Goal: Task Accomplishment & Management: Complete application form

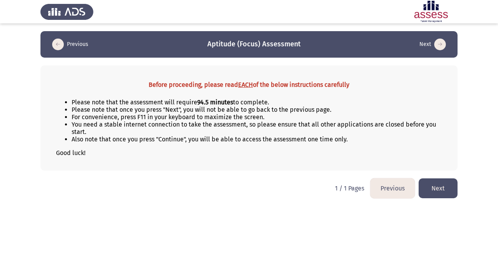
click at [320, 185] on button "Next" at bounding box center [438, 188] width 39 height 20
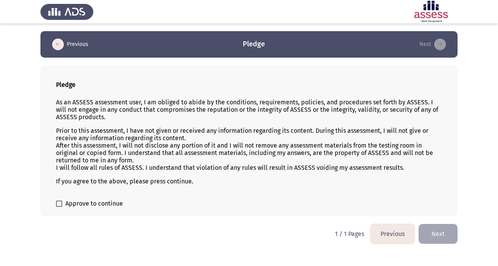
click at [58, 206] on span at bounding box center [59, 203] width 6 height 6
click at [59, 207] on input "Approve to continue" at bounding box center [59, 207] width 0 height 0
checkbox input "true"
click at [320, 227] on button "Next" at bounding box center [438, 234] width 39 height 20
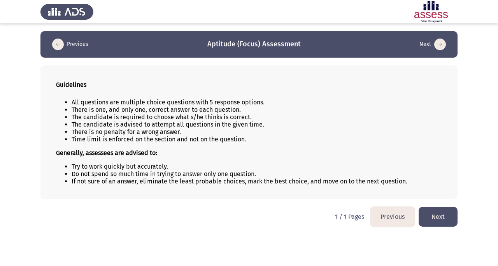
click at [320, 217] on button "Next" at bounding box center [438, 217] width 39 height 20
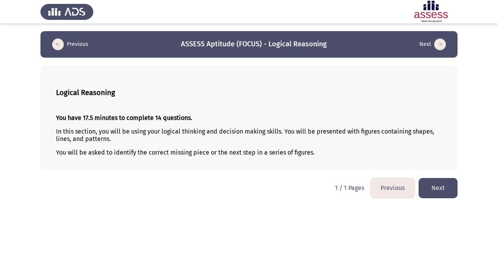
click at [320, 181] on button "Next" at bounding box center [438, 188] width 39 height 20
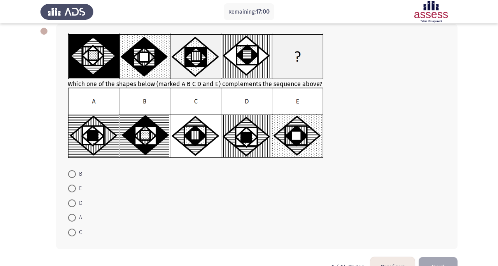
scroll to position [39, 0]
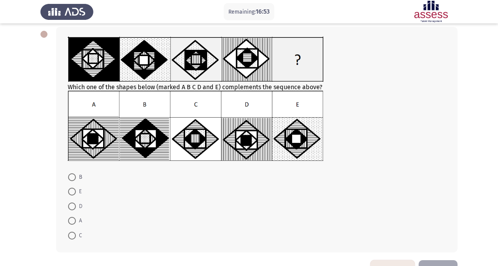
click at [72, 223] on span at bounding box center [72, 221] width 8 height 8
click at [72, 223] on input "A" at bounding box center [72, 221] width 8 height 8
radio input "true"
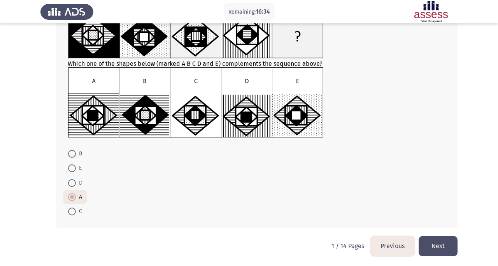
scroll to position [63, 0]
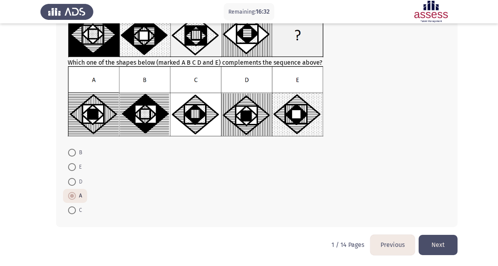
click at [320, 235] on button "Next" at bounding box center [438, 245] width 39 height 20
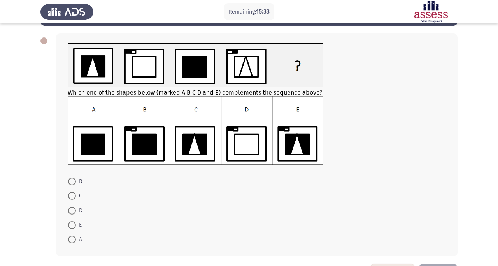
scroll to position [31, 0]
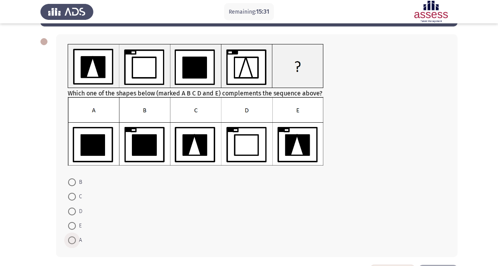
click at [74, 235] on span at bounding box center [72, 240] width 8 height 8
click at [74, 235] on input "A" at bounding box center [72, 240] width 8 height 8
radio input "true"
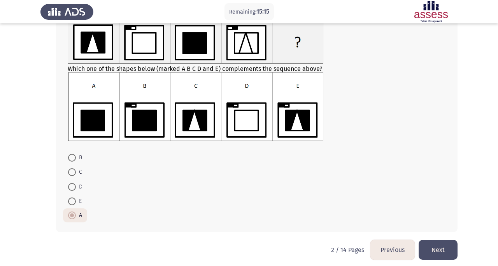
scroll to position [61, 0]
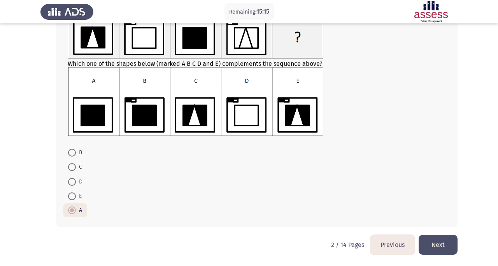
click at [320, 235] on button "Next" at bounding box center [438, 245] width 39 height 20
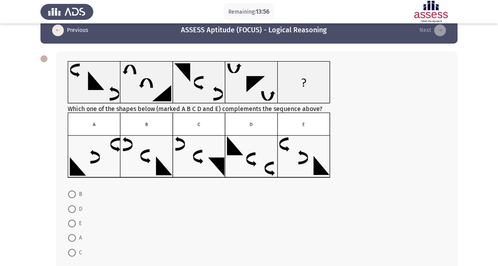
scroll to position [14, 0]
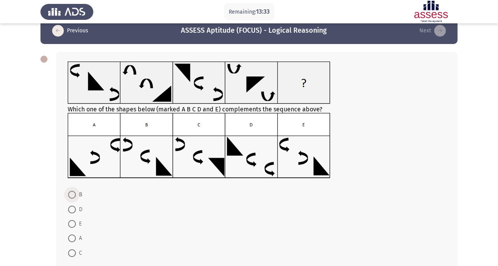
click at [72, 193] on span at bounding box center [72, 195] width 8 height 8
click at [72, 193] on input "B" at bounding box center [72, 195] width 8 height 8
radio input "true"
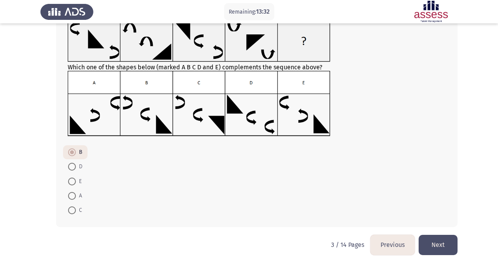
click at [320, 235] on button "Next" at bounding box center [438, 245] width 39 height 20
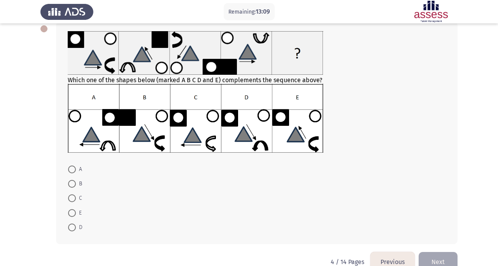
scroll to position [48, 0]
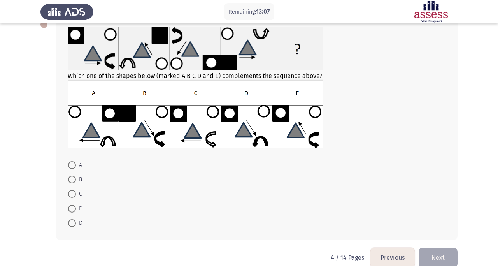
click at [76, 207] on span at bounding box center [72, 209] width 8 height 8
click at [76, 207] on input "E" at bounding box center [72, 209] width 8 height 8
radio input "true"
click at [320, 235] on button "Next" at bounding box center [438, 257] width 39 height 20
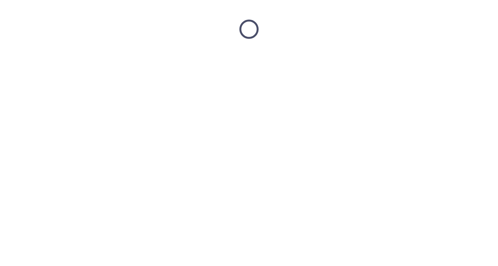
scroll to position [0, 0]
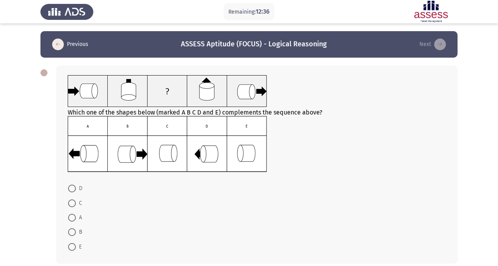
click at [73, 230] on span at bounding box center [72, 232] width 8 height 8
click at [73, 230] on input "B" at bounding box center [72, 232] width 8 height 8
radio input "true"
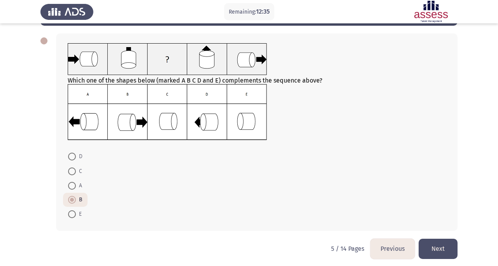
scroll to position [30, 0]
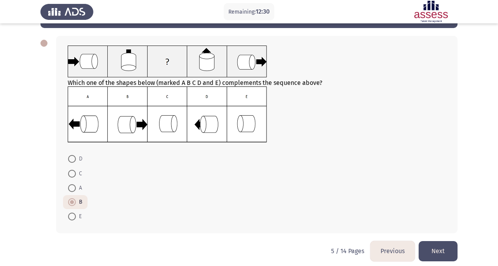
click at [320, 235] on button "Next" at bounding box center [438, 251] width 39 height 20
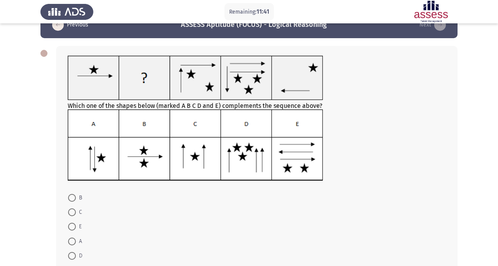
scroll to position [22, 0]
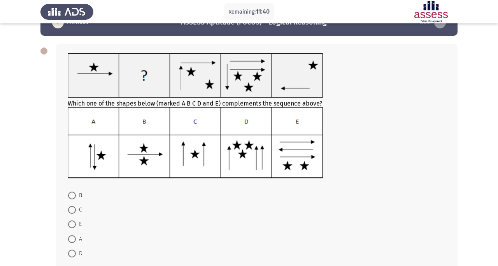
click at [76, 210] on label "C" at bounding box center [75, 209] width 14 height 9
click at [76, 210] on input "C" at bounding box center [72, 210] width 8 height 8
radio input "true"
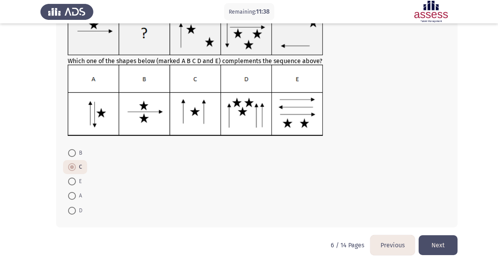
click at [320, 235] on button "Next" at bounding box center [438, 245] width 39 height 20
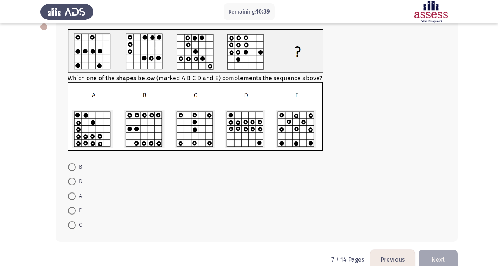
scroll to position [61, 0]
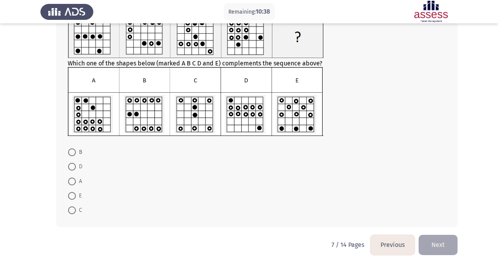
click at [77, 167] on span "D" at bounding box center [79, 166] width 7 height 9
click at [76, 167] on input "D" at bounding box center [72, 167] width 8 height 8
radio input "true"
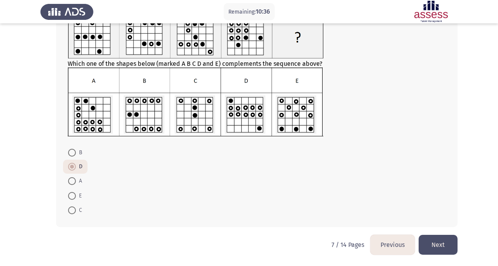
click at [320, 235] on button "Next" at bounding box center [438, 245] width 39 height 20
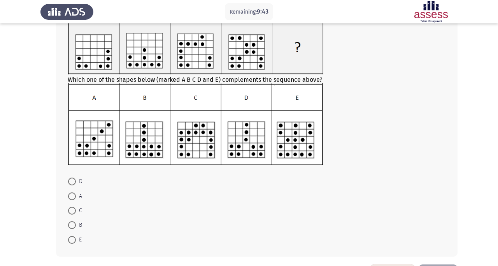
scroll to position [58, 0]
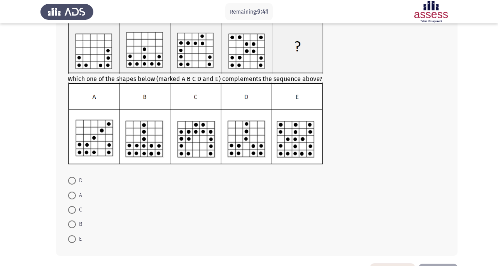
click at [71, 208] on span at bounding box center [72, 210] width 8 height 8
click at [71, 208] on input "C" at bounding box center [72, 210] width 8 height 8
radio input "true"
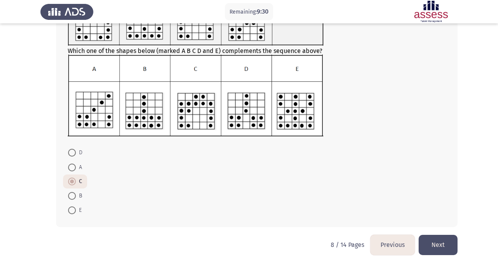
click at [320, 235] on button "Next" at bounding box center [438, 245] width 39 height 20
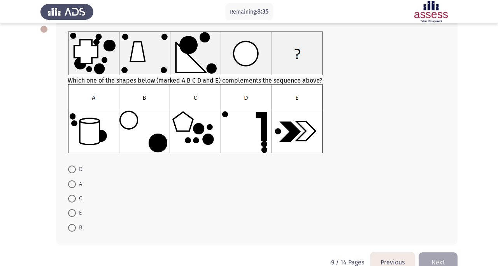
scroll to position [43, 0]
click at [73, 225] on span at bounding box center [72, 228] width 8 height 8
click at [73, 225] on input "B" at bounding box center [72, 228] width 8 height 8
radio input "true"
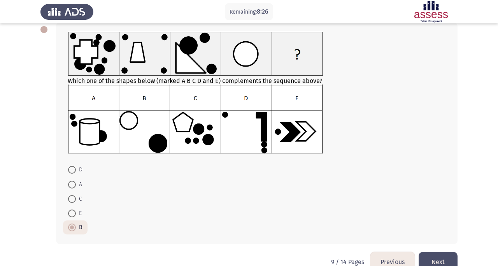
click at [320, 235] on button "Next" at bounding box center [438, 262] width 39 height 20
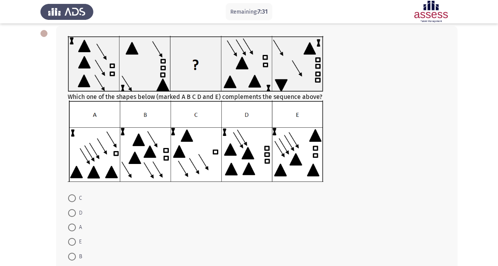
scroll to position [39, 0]
click at [72, 235] on span at bounding box center [72, 242] width 8 height 8
click at [72, 235] on input "E" at bounding box center [72, 242] width 8 height 8
radio input "true"
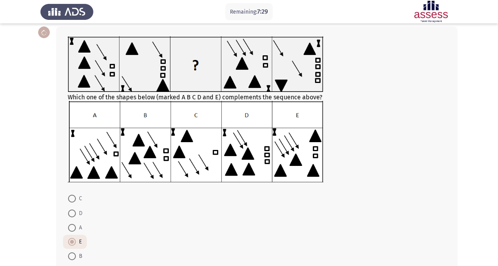
scroll to position [85, 0]
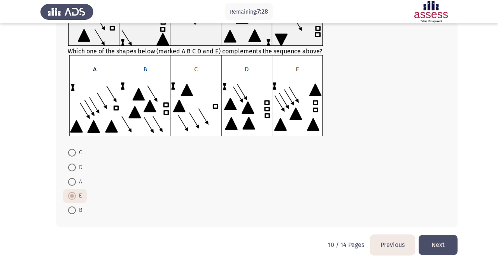
click at [320, 235] on button "Next" at bounding box center [438, 245] width 39 height 20
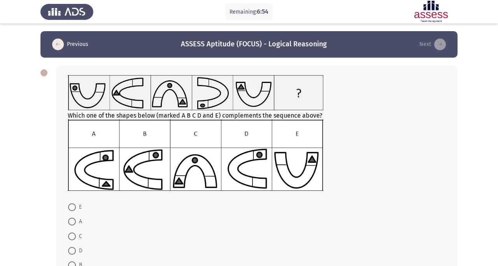
scroll to position [32, 0]
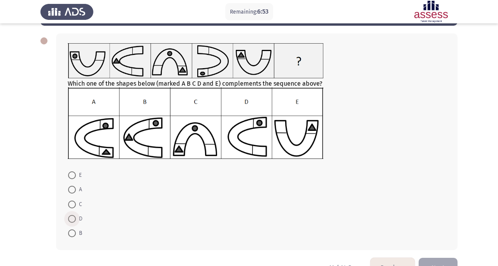
click at [72, 220] on span at bounding box center [72, 219] width 8 height 8
click at [72, 220] on input "D" at bounding box center [72, 219] width 8 height 8
radio input "true"
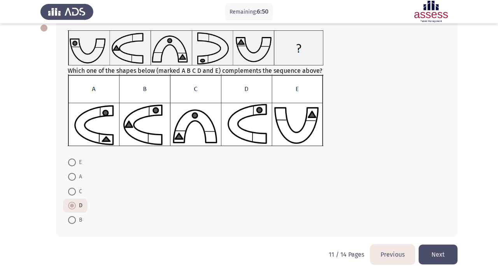
scroll to position [44, 0]
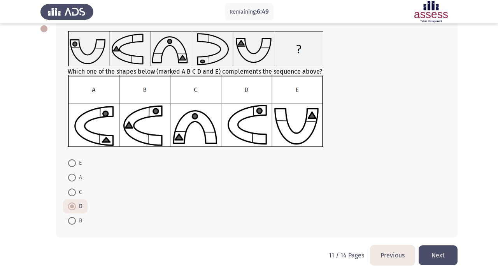
click at [320, 235] on button "Next" at bounding box center [438, 255] width 39 height 20
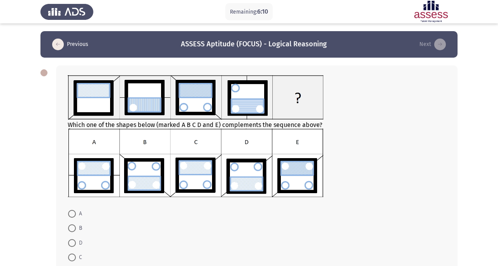
scroll to position [28, 0]
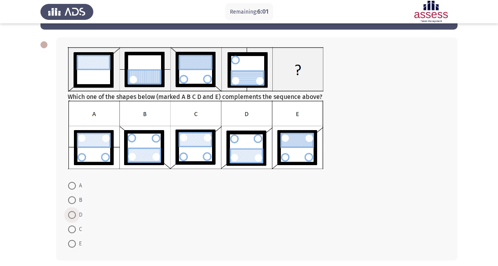
click at [72, 214] on span at bounding box center [72, 215] width 8 height 8
click at [72, 214] on input "D" at bounding box center [72, 215] width 8 height 8
radio input "true"
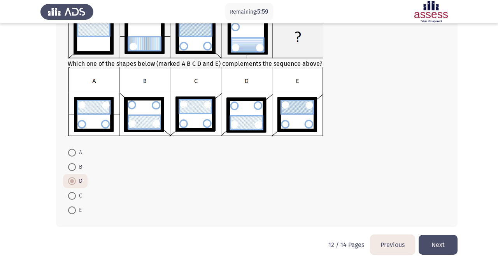
click at [320, 235] on button "Next" at bounding box center [438, 245] width 39 height 20
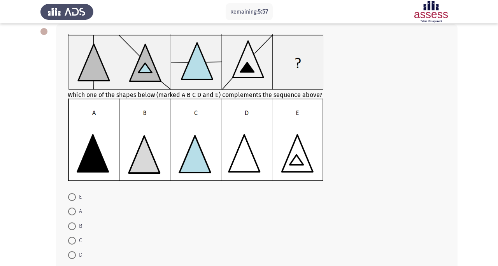
scroll to position [49, 0]
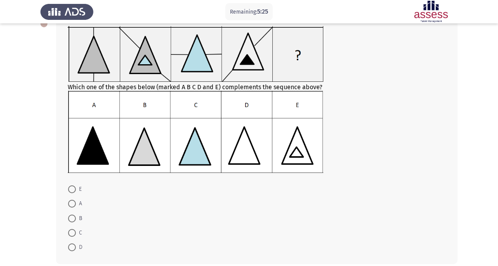
click at [70, 220] on span at bounding box center [72, 218] width 8 height 8
click at [70, 220] on input "B" at bounding box center [72, 218] width 8 height 8
radio input "true"
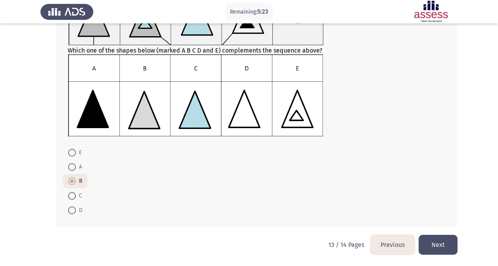
click at [320, 235] on button "Next" at bounding box center [438, 245] width 39 height 20
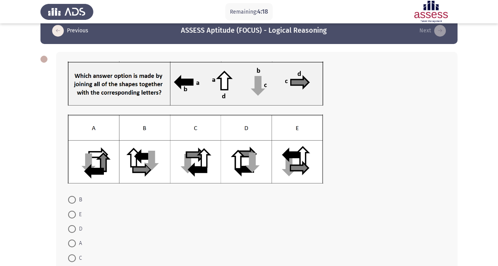
scroll to position [16, 0]
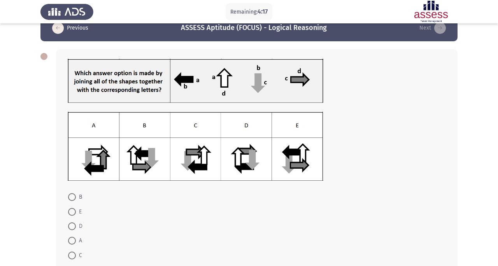
click at [74, 235] on span at bounding box center [72, 255] width 8 height 8
click at [74, 235] on input "C" at bounding box center [72, 255] width 8 height 8
radio input "true"
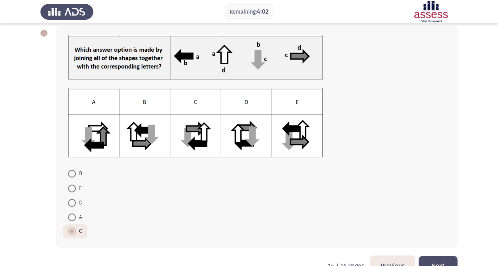
scroll to position [58, 0]
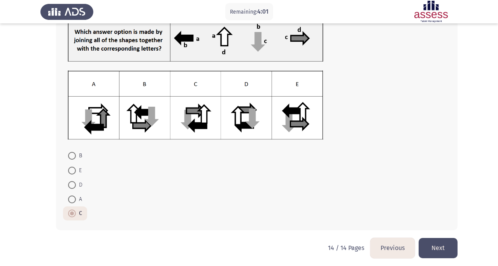
click at [320, 235] on button "Next" at bounding box center [438, 248] width 39 height 20
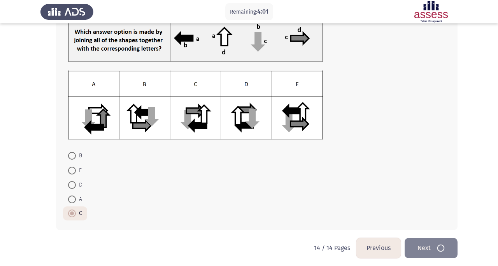
scroll to position [0, 0]
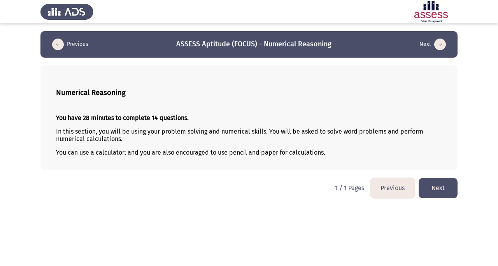
click at [320, 190] on button "Next" at bounding box center [438, 188] width 39 height 20
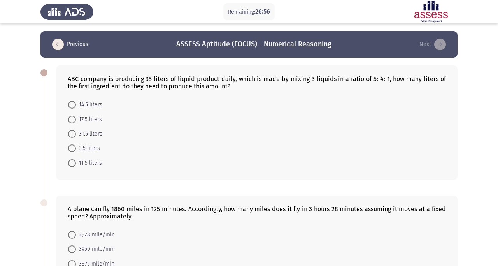
click at [73, 121] on span at bounding box center [72, 120] width 8 height 8
click at [73, 121] on input "17.5 liters" at bounding box center [72, 120] width 8 height 8
radio input "true"
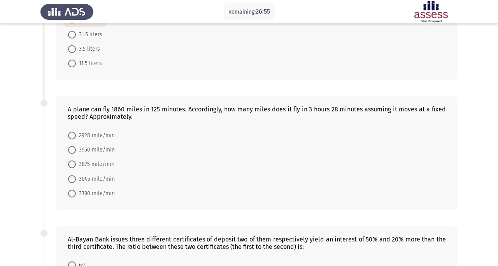
scroll to position [123, 0]
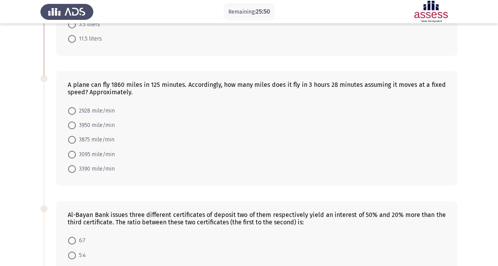
click at [69, 156] on span at bounding box center [72, 155] width 8 height 8
click at [69, 156] on input "3095 mile/min" at bounding box center [72, 155] width 8 height 8
radio input "true"
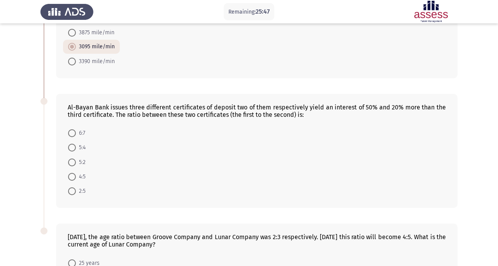
scroll to position [238, 0]
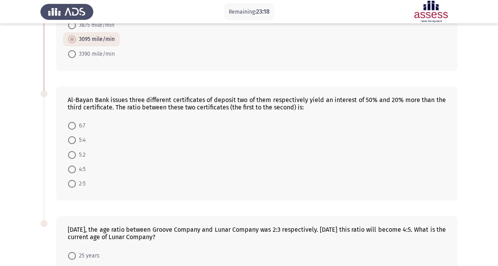
click at [76, 155] on span "5:2" at bounding box center [81, 154] width 10 height 9
click at [76, 155] on input "5:2" at bounding box center [72, 155] width 8 height 8
radio input "true"
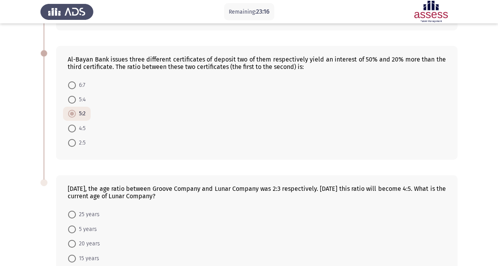
scroll to position [341, 0]
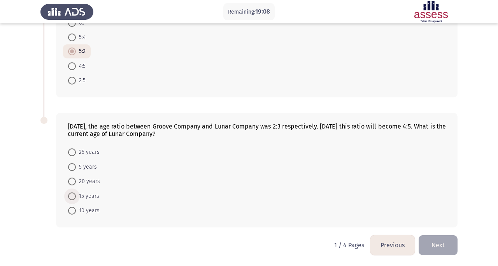
click at [71, 197] on span at bounding box center [72, 196] width 8 height 8
click at [71, 197] on input "15 years" at bounding box center [72, 196] width 8 height 8
radio input "true"
click at [320, 235] on button "Next" at bounding box center [438, 245] width 39 height 20
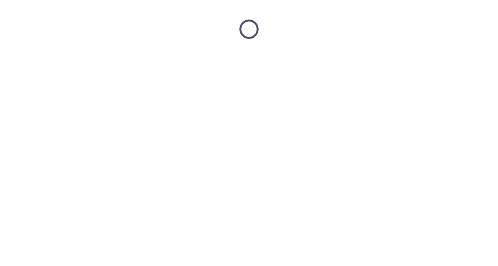
scroll to position [0, 0]
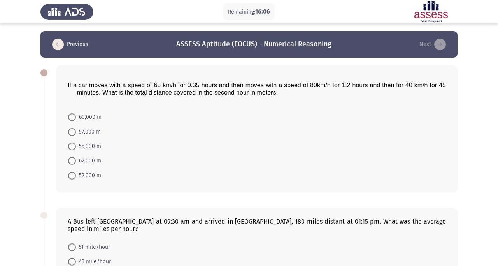
click at [76, 179] on span "52,000 m" at bounding box center [88, 175] width 25 height 9
click at [76, 179] on input "52,000 m" at bounding box center [72, 176] width 8 height 8
radio input "true"
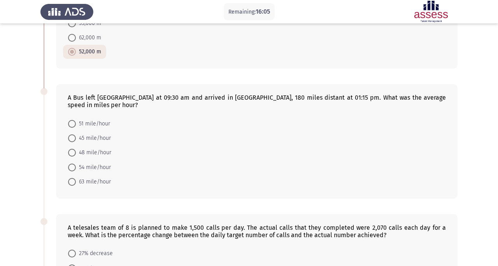
scroll to position [126, 0]
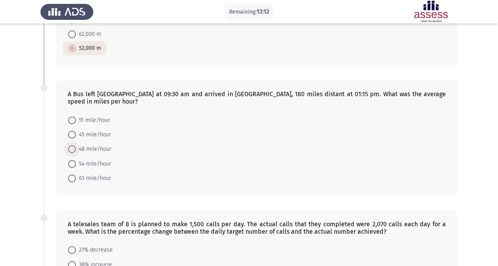
click at [75, 145] on span at bounding box center [72, 149] width 8 height 8
click at [75, 145] on input "48 mile/hour" at bounding box center [72, 149] width 8 height 8
radio input "true"
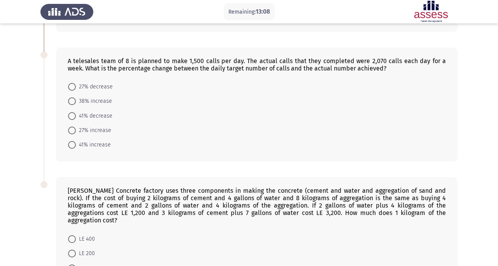
scroll to position [289, 0]
click at [73, 98] on span at bounding box center [72, 102] width 8 height 8
click at [73, 98] on input "38% increase" at bounding box center [72, 102] width 8 height 8
radio input "true"
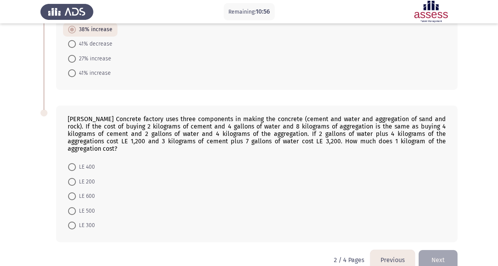
scroll to position [360, 0]
click at [70, 178] on span at bounding box center [72, 182] width 8 height 8
click at [70, 178] on input "LE 200" at bounding box center [72, 182] width 8 height 8
radio input "true"
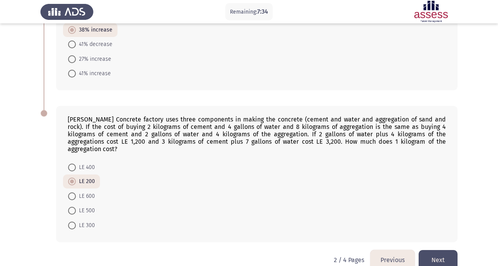
click at [320, 235] on button "Next" at bounding box center [438, 260] width 39 height 20
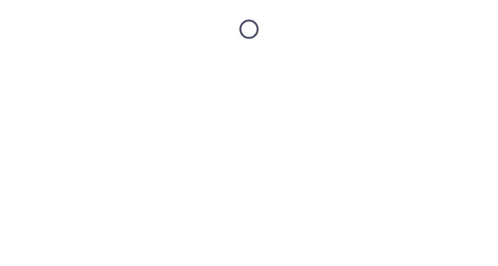
scroll to position [0, 0]
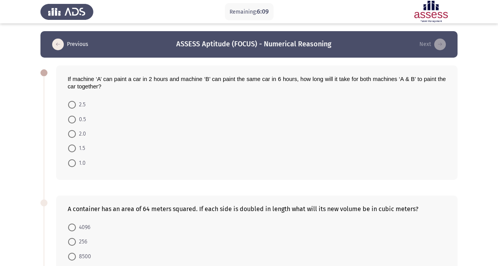
click at [71, 132] on span at bounding box center [72, 134] width 8 height 8
click at [71, 132] on input "2.0" at bounding box center [72, 134] width 8 height 8
radio input "true"
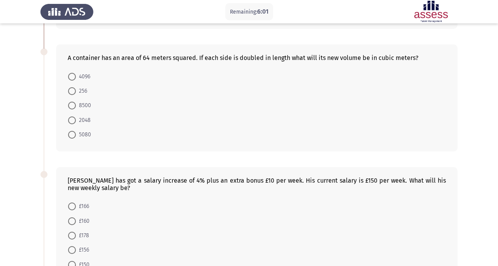
scroll to position [153, 0]
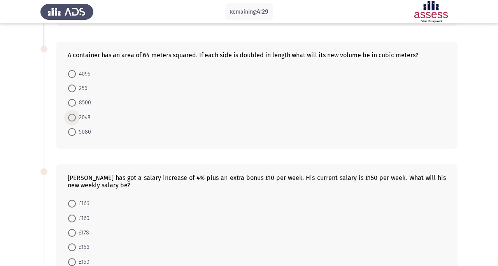
click at [72, 119] on span at bounding box center [72, 118] width 8 height 8
click at [72, 119] on input "2048" at bounding box center [72, 118] width 8 height 8
radio input "true"
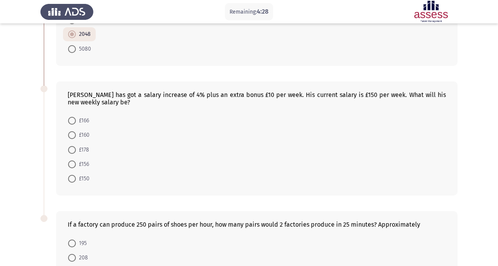
scroll to position [247, 0]
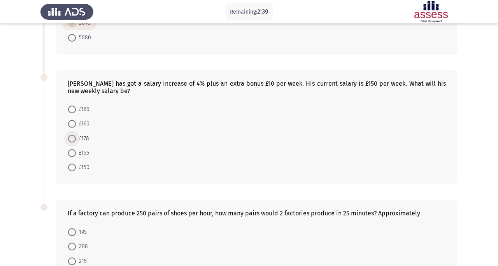
click at [75, 141] on span at bounding box center [72, 139] width 8 height 8
click at [75, 141] on input "£178" at bounding box center [72, 139] width 8 height 8
radio input "true"
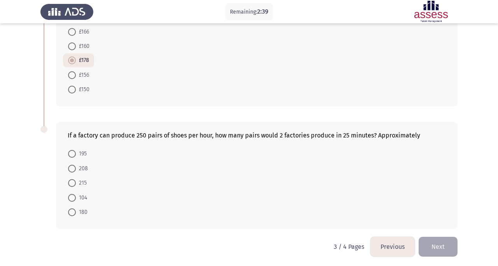
scroll to position [326, 0]
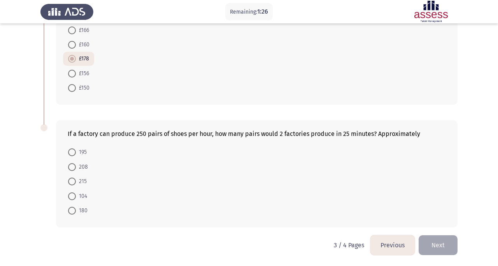
click at [74, 165] on span at bounding box center [72, 167] width 8 height 8
click at [74, 165] on input "208" at bounding box center [72, 167] width 8 height 8
radio input "true"
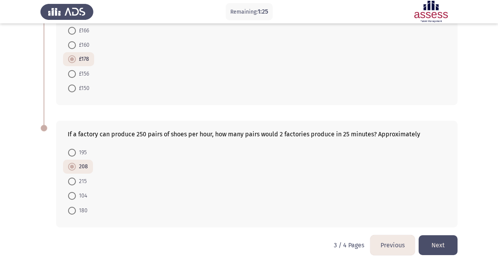
click at [320, 235] on button "Next" at bounding box center [438, 245] width 39 height 20
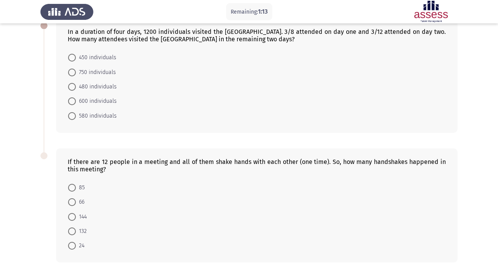
scroll to position [83, 0]
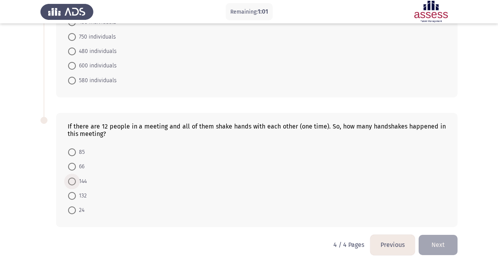
click at [69, 184] on span at bounding box center [72, 181] width 8 height 8
click at [69, 184] on input "144" at bounding box center [72, 181] width 8 height 8
radio input "true"
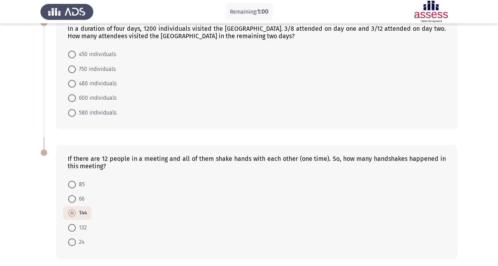
scroll to position [0, 0]
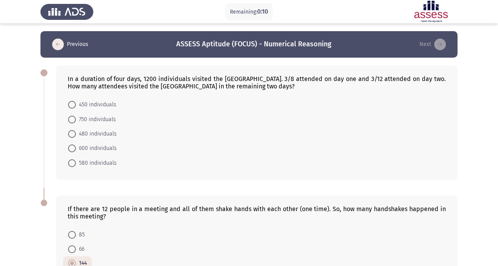
click at [74, 149] on span at bounding box center [72, 148] width 8 height 8
click at [74, 149] on input "600 individuals" at bounding box center [72, 148] width 8 height 8
radio input "true"
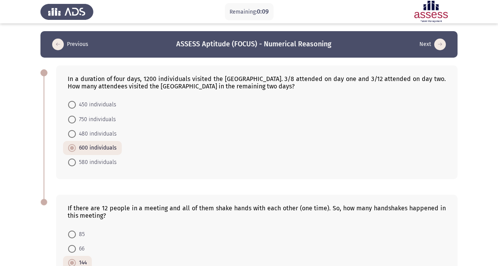
scroll to position [81, 0]
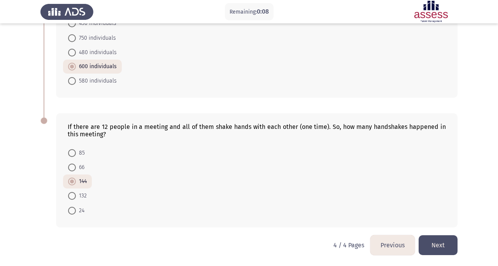
click at [320, 235] on button "Next" at bounding box center [438, 245] width 39 height 20
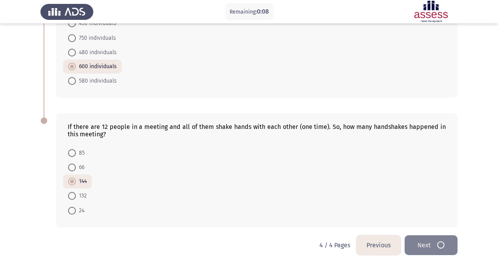
scroll to position [0, 0]
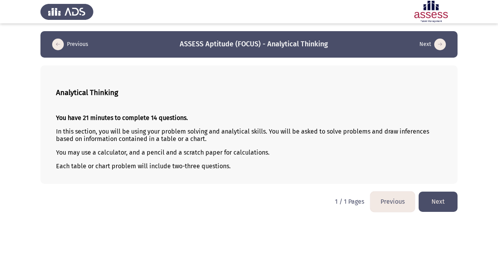
click at [320, 199] on button "Next" at bounding box center [438, 201] width 39 height 20
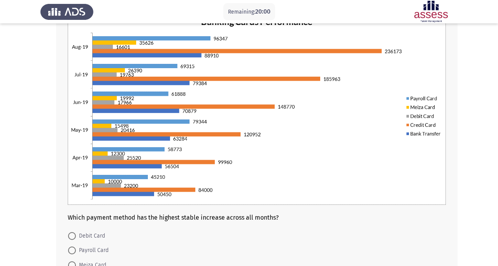
scroll to position [146, 0]
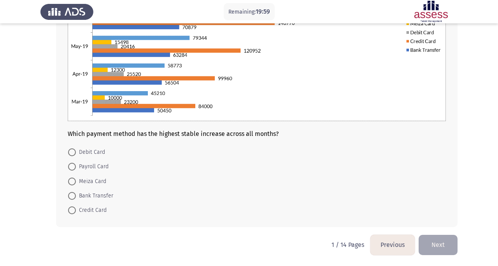
click at [73, 209] on span at bounding box center [72, 210] width 8 height 8
click at [73, 209] on input "Credit Card" at bounding box center [72, 210] width 8 height 8
radio input "true"
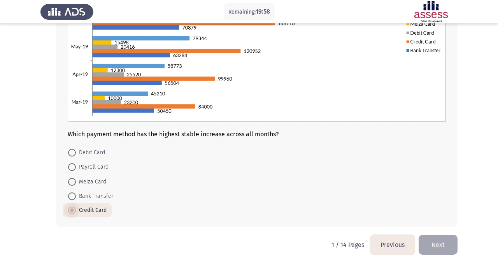
scroll to position [146, 0]
click at [320, 235] on button "Next" at bounding box center [438, 245] width 39 height 20
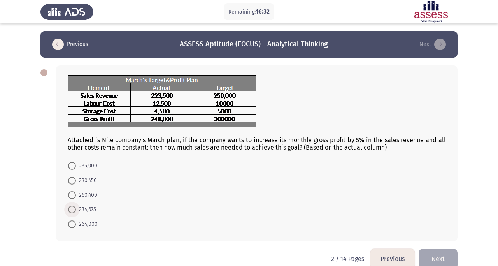
click at [70, 209] on span at bounding box center [72, 210] width 8 height 8
click at [70, 209] on input "234,675" at bounding box center [72, 210] width 8 height 8
radio input "true"
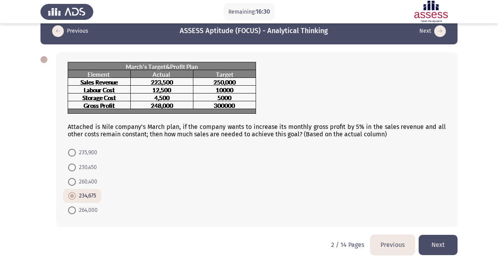
click at [320, 235] on button "Next" at bounding box center [438, 245] width 39 height 20
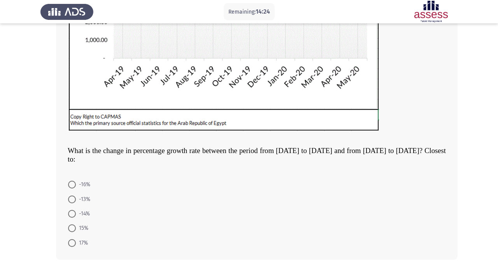
scroll to position [190, 0]
click at [72, 200] on span at bounding box center [72, 199] width 8 height 8
click at [72, 200] on input "-13%" at bounding box center [72, 199] width 8 height 8
radio input "true"
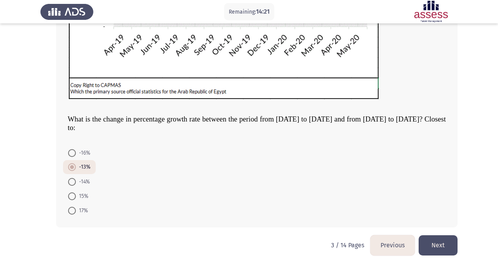
click at [320, 235] on button "Next" at bounding box center [438, 245] width 39 height 20
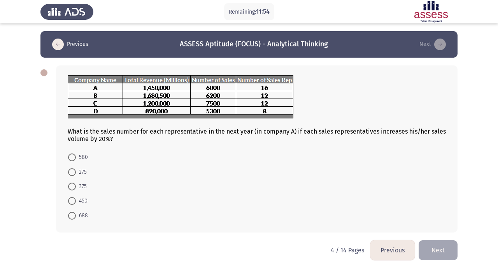
click at [74, 205] on label "450" at bounding box center [77, 200] width 19 height 9
click at [74, 205] on input "450" at bounding box center [72, 201] width 8 height 8
radio input "true"
click at [320, 235] on button "Next" at bounding box center [438, 249] width 39 height 20
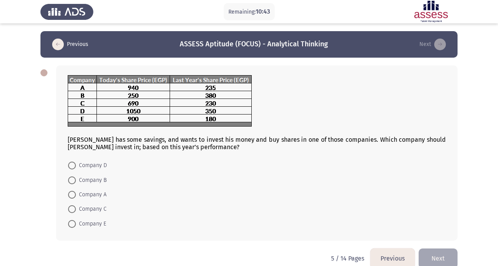
click at [71, 227] on span at bounding box center [72, 224] width 8 height 8
click at [71, 227] on input "Company E" at bounding box center [72, 224] width 8 height 8
radio input "true"
click at [320, 235] on button "Next" at bounding box center [438, 258] width 39 height 20
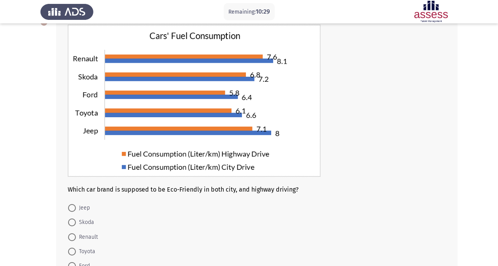
scroll to position [51, 0]
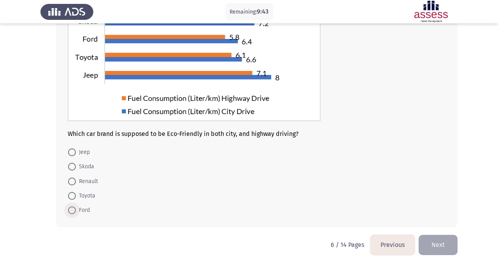
click at [74, 210] on span at bounding box center [72, 210] width 8 height 8
click at [74, 210] on input "Ford" at bounding box center [72, 210] width 8 height 8
radio input "true"
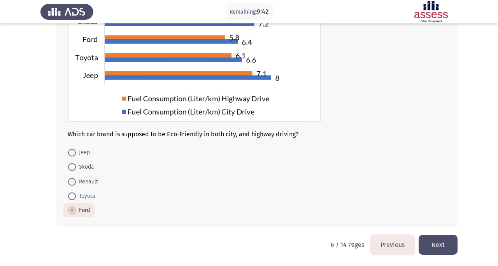
click at [320, 235] on button "Next" at bounding box center [438, 245] width 39 height 20
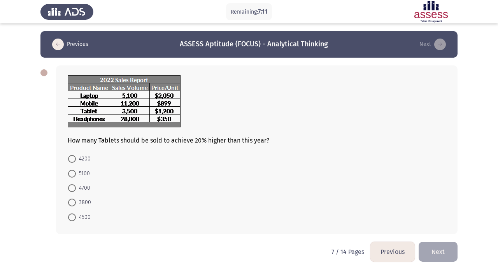
click at [74, 160] on span at bounding box center [72, 159] width 8 height 8
click at [74, 160] on input "4200" at bounding box center [72, 159] width 8 height 8
radio input "true"
click at [320, 235] on button "Next" at bounding box center [438, 251] width 39 height 20
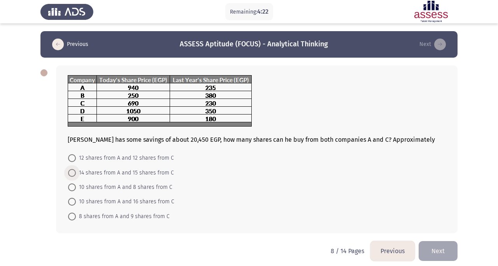
click at [73, 174] on span at bounding box center [72, 173] width 8 height 8
click at [73, 174] on input "14 shares from A and 15 shares from C" at bounding box center [72, 173] width 8 height 8
radio input "true"
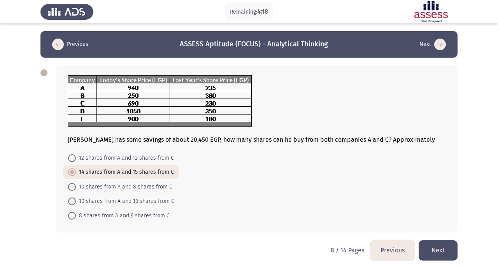
click at [320, 235] on button "Next" at bounding box center [438, 250] width 39 height 20
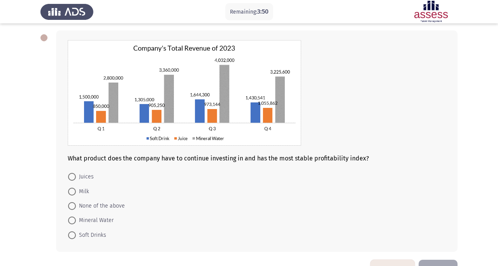
scroll to position [54, 0]
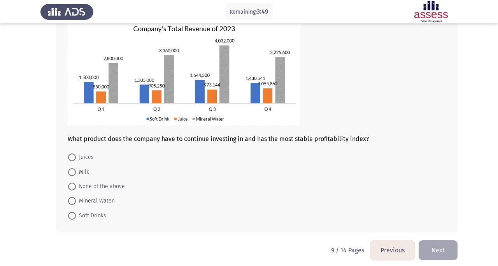
click at [72, 156] on span at bounding box center [72, 157] width 8 height 8
click at [72, 156] on input "Juices" at bounding box center [72, 157] width 8 height 8
radio input "true"
click at [320, 235] on button "Next" at bounding box center [438, 249] width 39 height 20
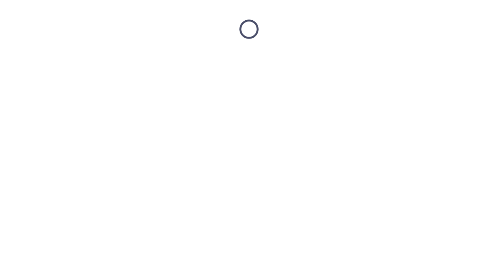
scroll to position [0, 0]
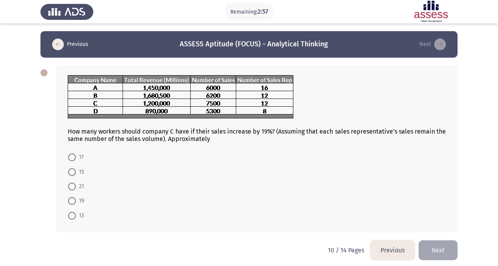
click at [76, 158] on span at bounding box center [72, 157] width 8 height 8
click at [76, 158] on input "17" at bounding box center [72, 157] width 8 height 8
radio input "true"
click at [320, 235] on button "Next" at bounding box center [438, 249] width 39 height 20
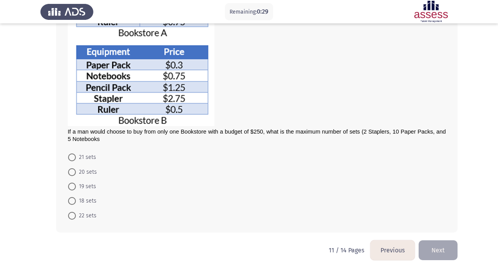
scroll to position [119, 0]
click at [74, 170] on span at bounding box center [72, 173] width 8 height 8
click at [74, 170] on input "20 sets" at bounding box center [72, 173] width 8 height 8
radio input "true"
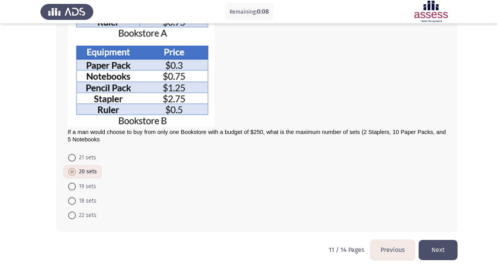
click at [320, 235] on button "Next" at bounding box center [438, 250] width 39 height 20
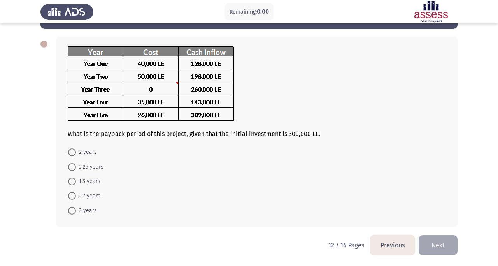
scroll to position [0, 0]
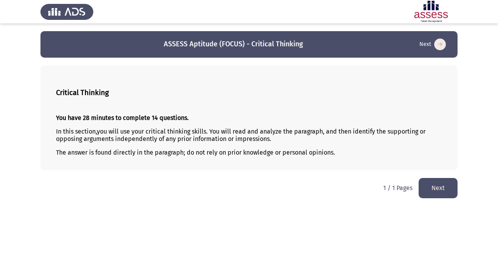
click at [320, 184] on button "Next" at bounding box center [438, 188] width 39 height 20
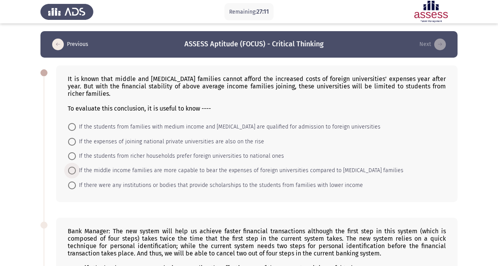
click at [278, 171] on span "If the middle income families are more capable to bear the expenses of foreign …" at bounding box center [240, 170] width 328 height 9
click at [76, 171] on input "If the middle income families are more capable to bear the expenses of foreign …" at bounding box center [72, 171] width 8 height 8
radio input "true"
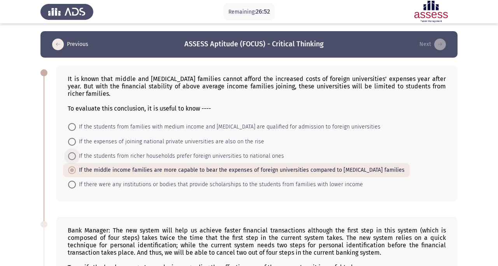
click at [72, 155] on span at bounding box center [72, 156] width 8 height 8
click at [72, 155] on input "If the students from richer households prefer foreign universities to national …" at bounding box center [72, 156] width 8 height 8
radio input "true"
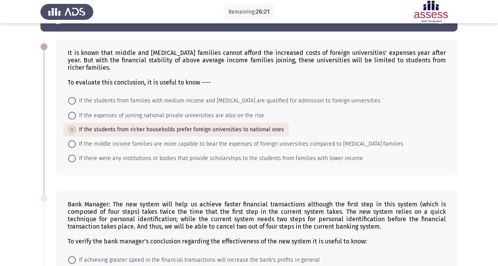
scroll to position [5, 0]
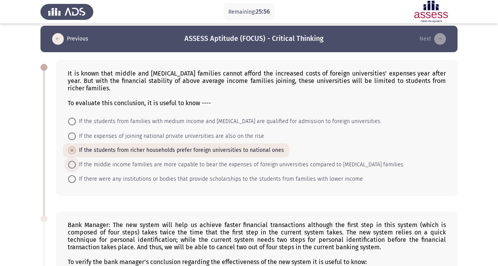
click at [280, 166] on span "If the middle income families are more capable to bear the expenses of foreign …" at bounding box center [240, 164] width 328 height 9
click at [76, 166] on input "If the middle income families are more capable to bear the expenses of foreign …" at bounding box center [72, 165] width 8 height 8
radio input "true"
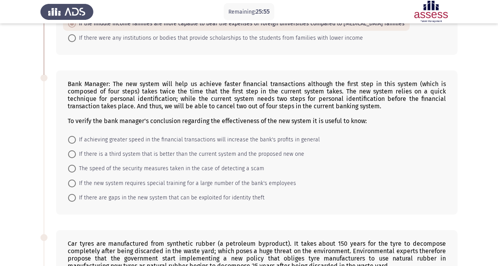
scroll to position [147, 0]
click at [141, 140] on span "If achieving greater speed in the financial transactions will increase the bank…" at bounding box center [198, 139] width 244 height 9
click at [76, 140] on input "If achieving greater speed in the financial transactions will increase the bank…" at bounding box center [72, 139] width 8 height 8
radio input "true"
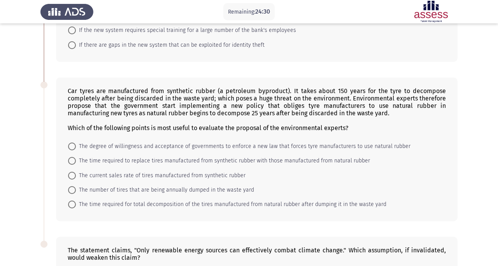
scroll to position [301, 0]
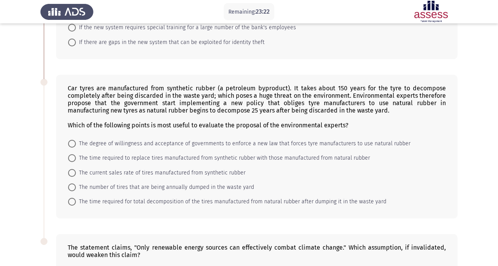
click at [145, 189] on span "The number of tires that are being annually dumped in the waste yard" at bounding box center [165, 187] width 178 height 9
click at [76, 189] on input "The number of tires that are being annually dumped in the waste yard" at bounding box center [72, 187] width 8 height 8
radio input "true"
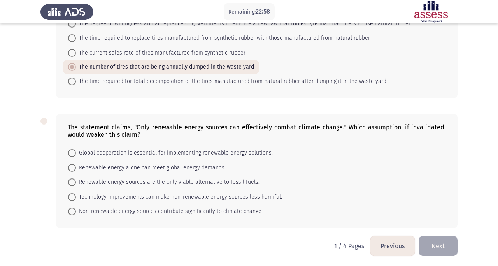
scroll to position [422, 0]
click at [90, 198] on span "Technology improvements can make non-renewable energy sources less harmful." at bounding box center [179, 195] width 206 height 9
click at [76, 198] on input "Technology improvements can make non-renewable energy sources less harmful." at bounding box center [72, 196] width 8 height 8
radio input "true"
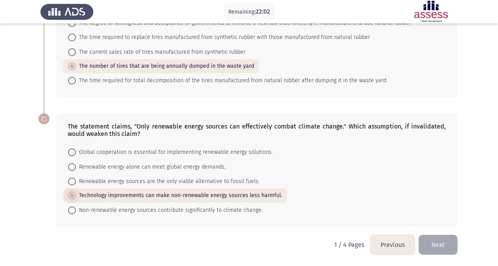
scroll to position [422, 0]
click at [212, 213] on span "Non-renewable energy sources contribute significantly to climate change." at bounding box center [169, 210] width 187 height 9
click at [76, 213] on input "Non-renewable energy sources contribute significantly to climate change." at bounding box center [72, 211] width 8 height 8
radio input "true"
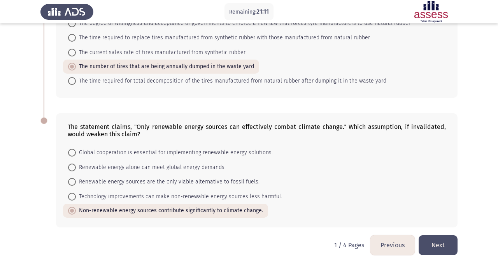
click at [320, 235] on button "Next" at bounding box center [438, 245] width 39 height 20
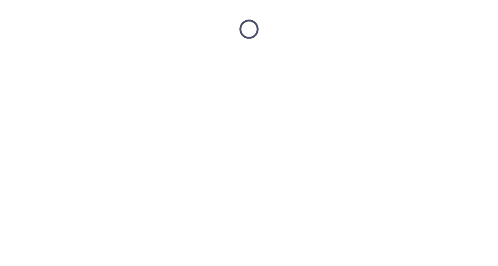
scroll to position [0, 0]
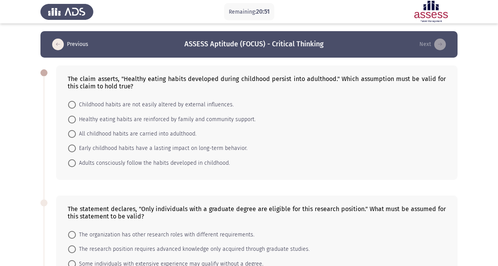
click at [148, 103] on span "Childhood habits are not easily altered by external influences." at bounding box center [155, 104] width 158 height 9
click at [76, 103] on input "Childhood habits are not easily altered by external influences." at bounding box center [72, 105] width 8 height 8
radio input "true"
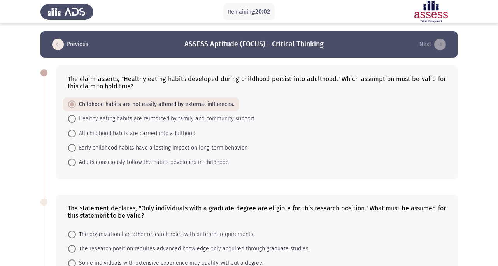
click at [205, 146] on span "Early childhood habits have a lasting impact on long-term behavior." at bounding box center [162, 147] width 172 height 9
click at [76, 146] on input "Early childhood habits have a lasting impact on long-term behavior." at bounding box center [72, 148] width 8 height 8
radio input "true"
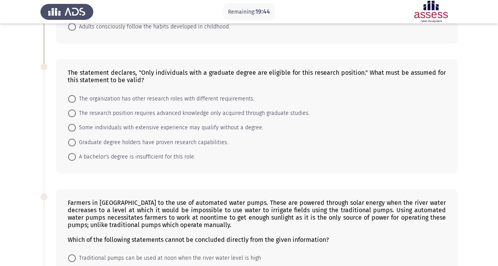
scroll to position [139, 0]
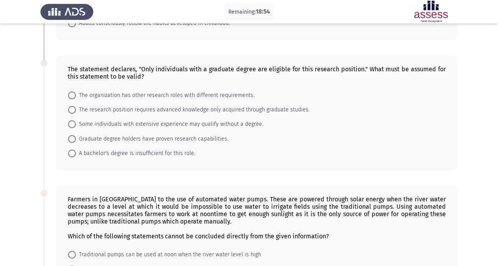
click at [142, 111] on span "The research position requires advanced knowledge only acquired through graduat…" at bounding box center [193, 109] width 234 height 9
click at [76, 111] on input "The research position requires advanced knowledge only acquired through graduat…" at bounding box center [72, 110] width 8 height 8
radio input "true"
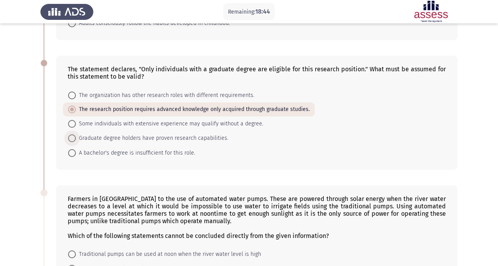
click at [140, 140] on span "Graduate degree holders have proven research capabilities." at bounding box center [152, 138] width 153 height 9
click at [76, 140] on input "Graduate degree holders have proven research capabilities." at bounding box center [72, 138] width 8 height 8
radio input "true"
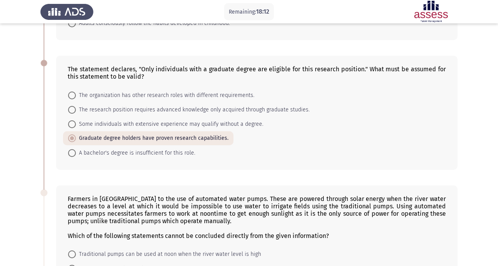
click at [123, 111] on span "The research position requires advanced knowledge only acquired through graduat…" at bounding box center [193, 109] width 234 height 9
click at [76, 111] on input "The research position requires advanced knowledge only acquired through graduat…" at bounding box center [72, 110] width 8 height 8
radio input "true"
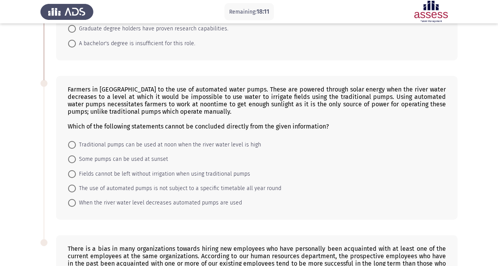
scroll to position [251, 0]
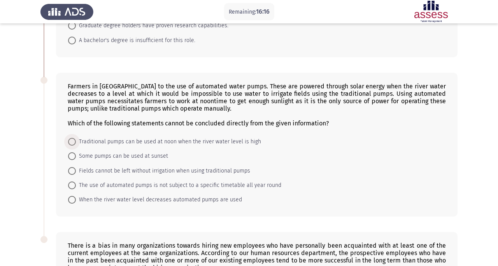
click at [174, 141] on span "Traditional pumps can be used at noon when the river water level is high" at bounding box center [168, 141] width 185 height 9
click at [76, 141] on input "Traditional pumps can be used at noon when the river water level is high" at bounding box center [72, 142] width 8 height 8
radio input "true"
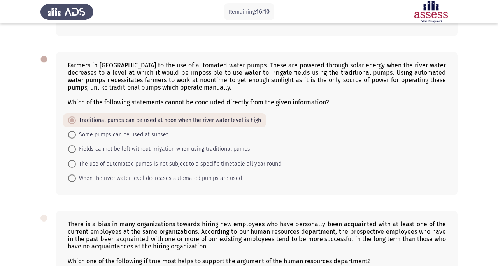
scroll to position [271, 0]
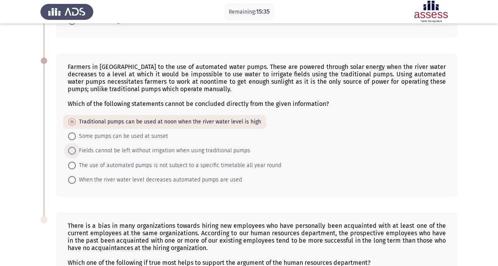
click at [206, 153] on span "Fields cannot be left without irrigation when using traditional pumps" at bounding box center [163, 150] width 174 height 9
click at [76, 153] on input "Fields cannot be left without irrigation when using traditional pumps" at bounding box center [72, 151] width 8 height 8
radio input "true"
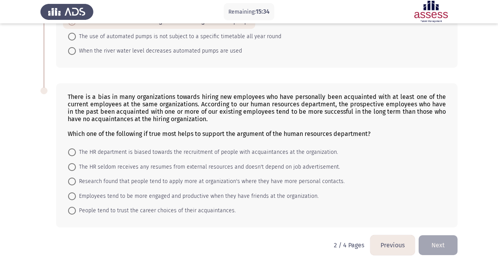
scroll to position [400, 0]
click at [159, 182] on span "Research found that people tend to apply more at organization's where they have…" at bounding box center [210, 181] width 269 height 9
click at [76, 182] on input "Research found that people tend to apply more at organization's where they have…" at bounding box center [72, 181] width 8 height 8
radio input "true"
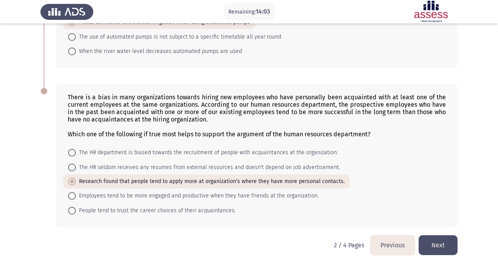
click at [134, 196] on span "Employees tend to be more engaged and productive when they have friends at the …" at bounding box center [197, 195] width 243 height 9
click at [76, 196] on input "Employees tend to be more engaged and productive when they have friends at the …" at bounding box center [72, 196] width 8 height 8
radio input "true"
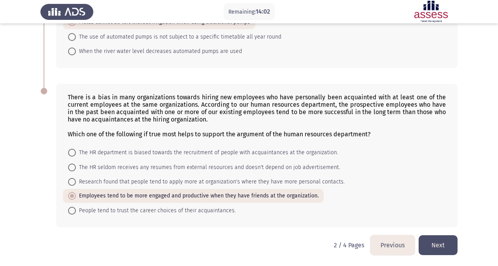
click at [320, 235] on button "Next" at bounding box center [438, 245] width 39 height 20
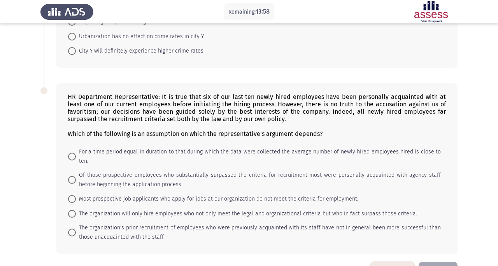
scroll to position [0, 0]
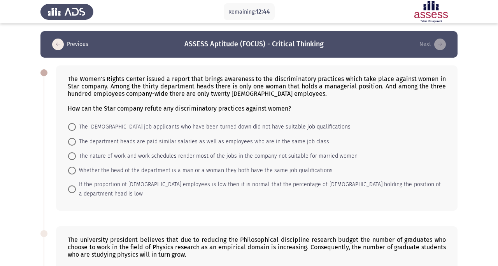
click at [179, 186] on span "If the proportion of [DEMOGRAPHIC_DATA] employees is low then it is normal that…" at bounding box center [258, 189] width 365 height 19
click at [76, 186] on input "If the proportion of [DEMOGRAPHIC_DATA] employees is low then it is normal that…" at bounding box center [72, 189] width 8 height 8
radio input "true"
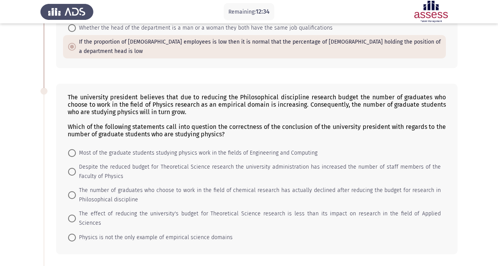
scroll to position [148, 0]
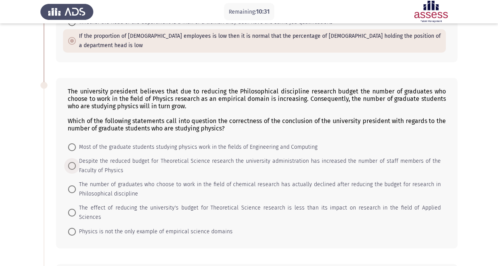
click at [270, 156] on span "Despite the reduced budget for Theoretical Science research the university admi…" at bounding box center [258, 165] width 365 height 19
click at [76, 162] on input "Despite the reduced budget for Theoretical Science research the university admi…" at bounding box center [72, 166] width 8 height 8
radio input "true"
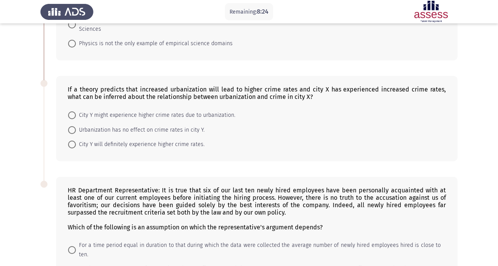
scroll to position [334, 0]
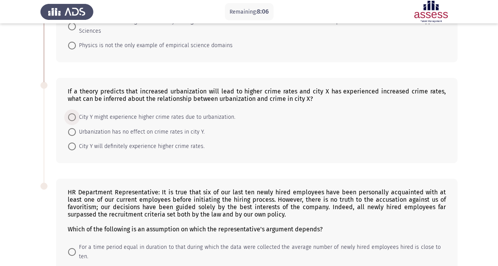
click at [207, 112] on span "City Y might experience higher crime rates due to urbanization." at bounding box center [156, 116] width 160 height 9
click at [76, 113] on input "City Y might experience higher crime rates due to urbanization." at bounding box center [72, 117] width 8 height 8
radio input "true"
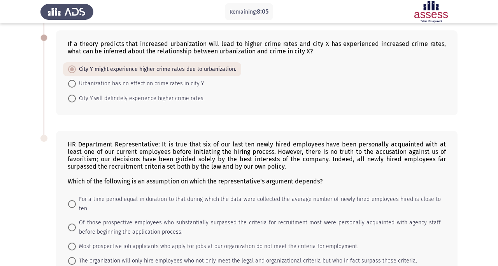
scroll to position [429, 0]
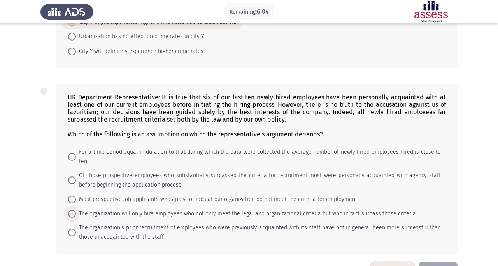
click at [228, 209] on span "The organization will only hire employees who not only meet the legal and organ…" at bounding box center [246, 213] width 341 height 9
click at [76, 210] on input "The organization will only hire employees who not only meet the legal and organ…" at bounding box center [72, 214] width 8 height 8
radio input "true"
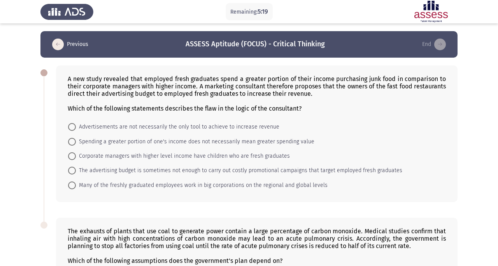
click at [275, 142] on span "Spending a greater portion of one's income does not necessarily mean greater sp…" at bounding box center [195, 141] width 239 height 9
click at [76, 142] on input "Spending a greater portion of one's income does not necessarily mean greater sp…" at bounding box center [72, 142] width 8 height 8
radio input "true"
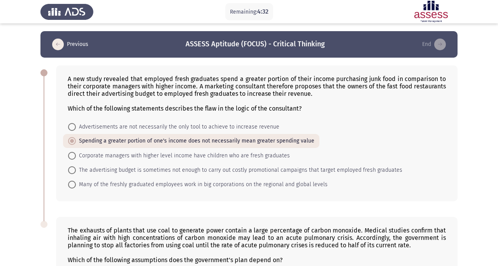
scroll to position [144, 0]
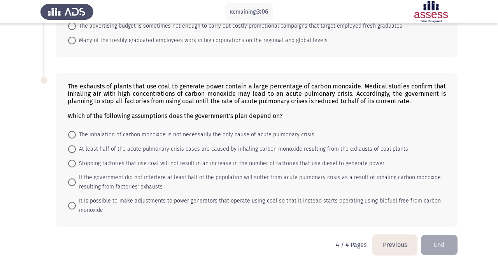
click at [235, 180] on span "If the government did not interfere at least half of the population will suffer…" at bounding box center [258, 182] width 365 height 19
click at [76, 180] on input "If the government did not interfere at least half of the population will suffer…" at bounding box center [72, 182] width 8 height 8
radio input "true"
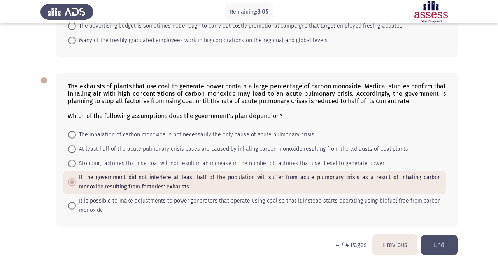
click at [320, 235] on button "End" at bounding box center [439, 245] width 37 height 20
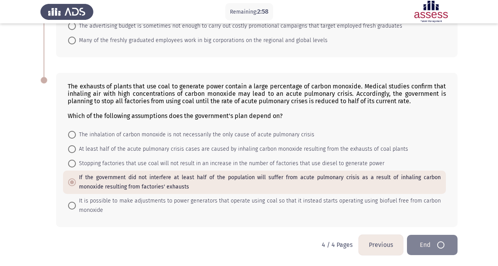
scroll to position [0, 0]
